Goal: Task Accomplishment & Management: Use online tool/utility

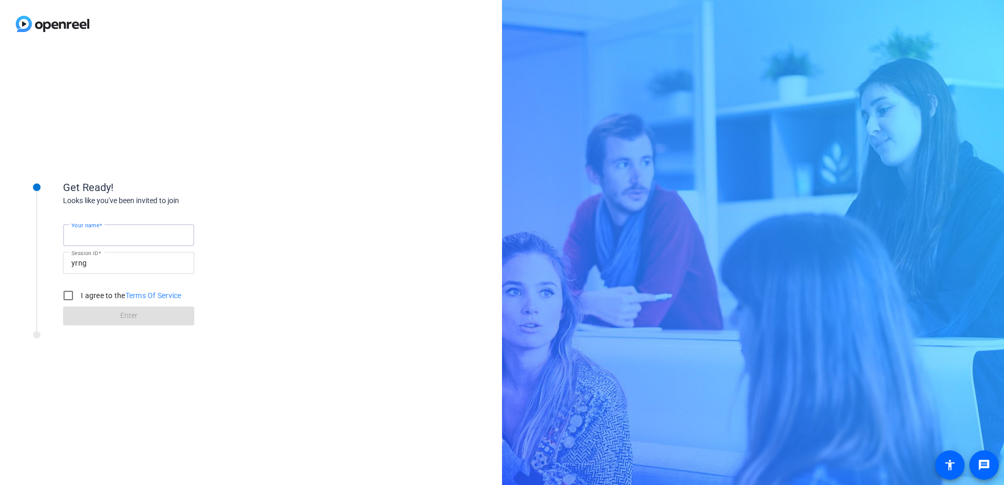
click at [127, 237] on input "Your name" at bounding box center [128, 235] width 115 height 13
type input "Tryphena"
click at [70, 295] on input "I agree to the Terms Of Service" at bounding box center [68, 295] width 21 height 21
checkbox input "true"
click at [100, 321] on span at bounding box center [128, 316] width 131 height 25
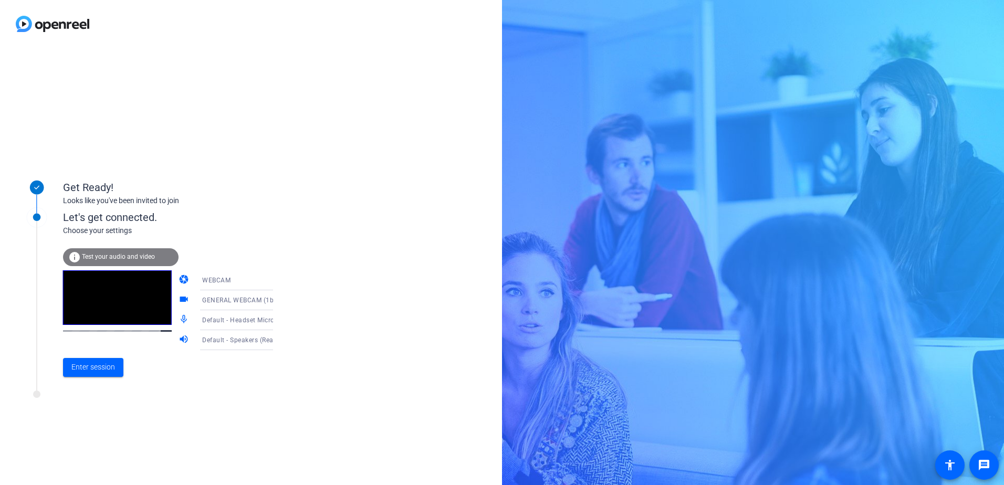
click at [281, 320] on icon at bounding box center [283, 320] width 5 height 3
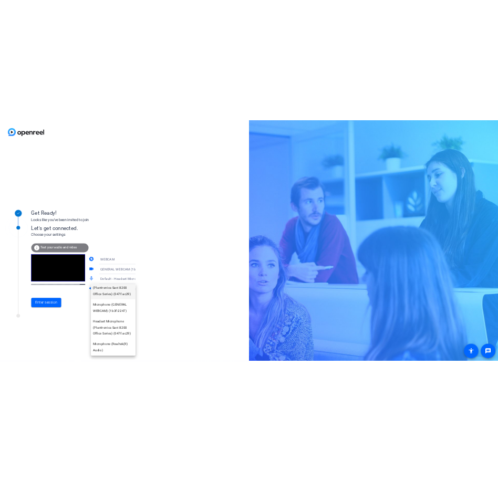
scroll to position [112, 0]
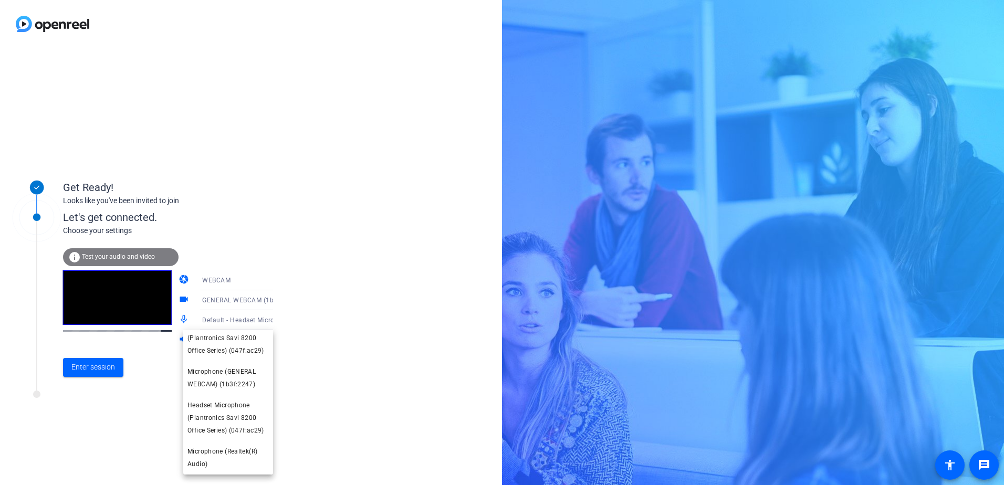
click at [240, 451] on span "Microphone (Realtek(R) Audio)" at bounding box center [228, 457] width 81 height 25
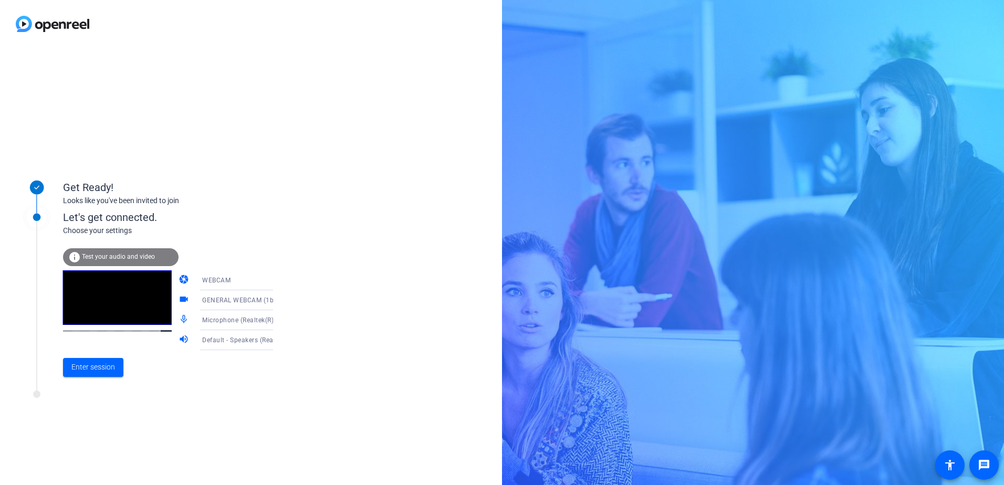
click at [277, 339] on icon at bounding box center [283, 340] width 13 height 13
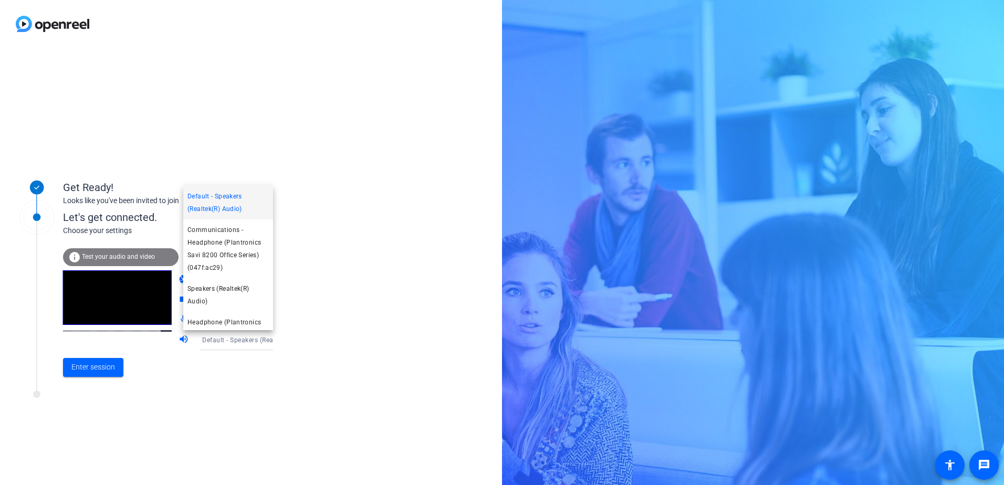
click at [262, 339] on div at bounding box center [502, 242] width 1004 height 485
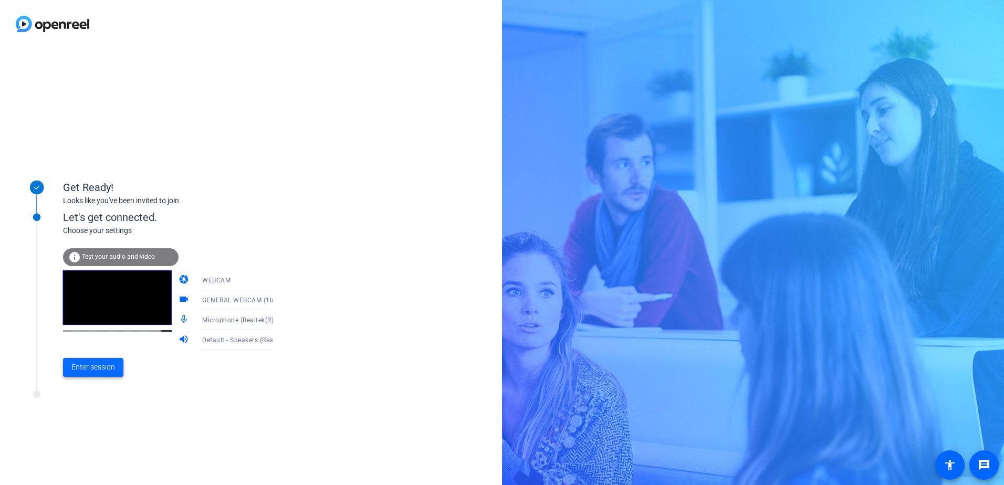
click at [101, 365] on span "Enter session" at bounding box center [93, 367] width 44 height 11
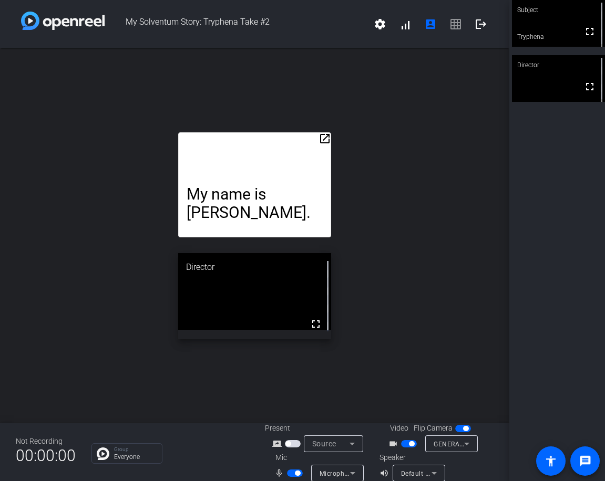
click at [321, 140] on mat-icon "open_in_new" at bounding box center [324, 138] width 13 height 13
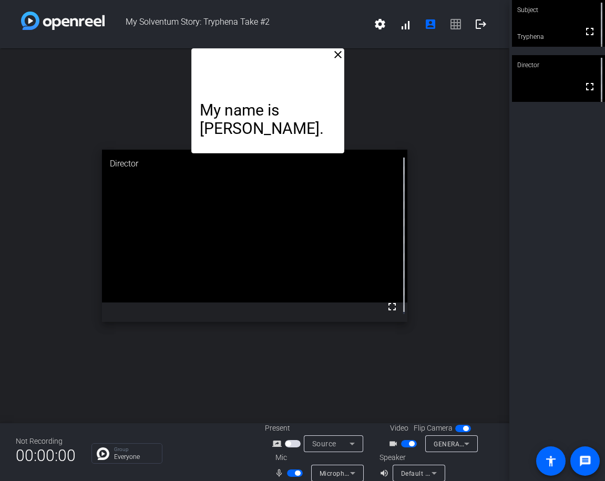
drag, startPoint x: 252, startPoint y: 65, endPoint x: 265, endPoint y: 10, distance: 56.2
click at [265, 10] on div "My Solventum Story: Tryphena Take #2 settings signal_cellular_alt account_box g…" at bounding box center [254, 240] width 509 height 481
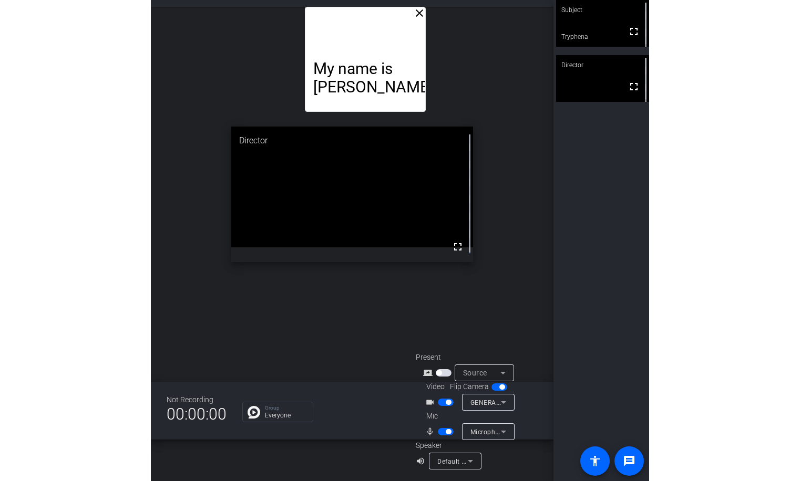
scroll to position [0, 0]
